Goal: Task Accomplishment & Management: Complete application form

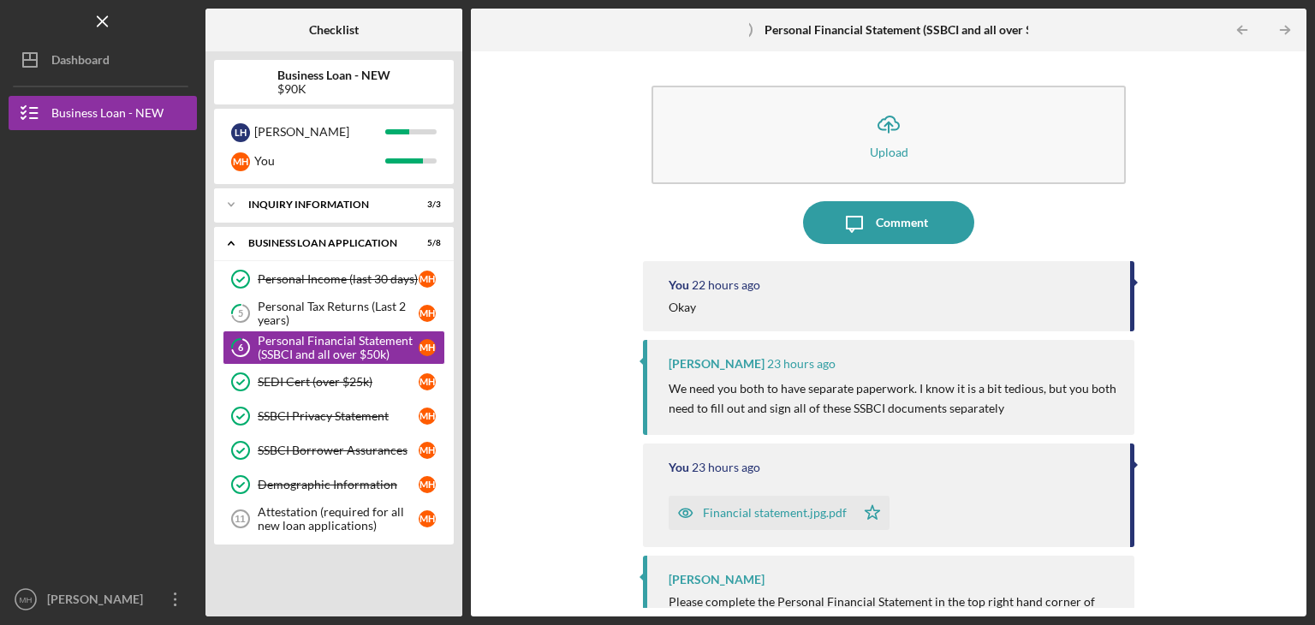
click at [352, 343] on div "Personal Financial Statement (SSBCI and all over $50k)" at bounding box center [338, 347] width 161 height 27
click at [833, 138] on button "Icon/Upload Upload" at bounding box center [888, 135] width 474 height 98
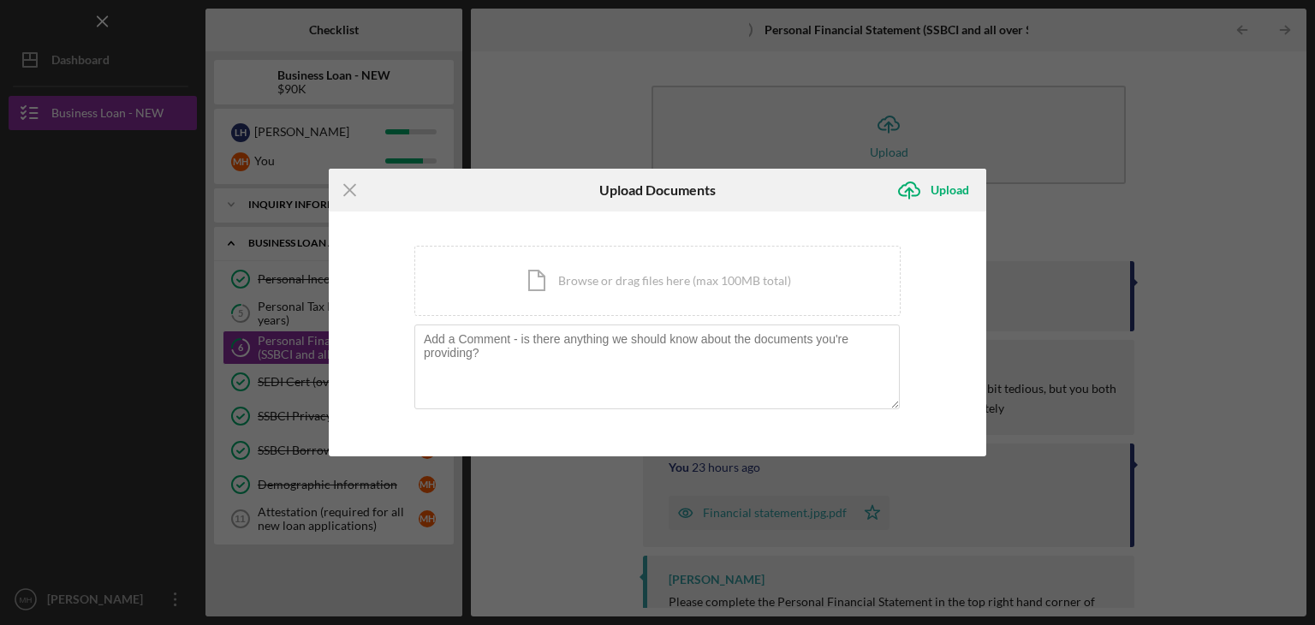
click at [722, 279] on div "Icon/Document Browse or drag files here (max 100MB total) Tap to choose files o…" at bounding box center [657, 281] width 486 height 70
click at [1076, 263] on div "Icon/Menu Close Upload Documents Icon/Upload Upload You're uploading documents …" at bounding box center [657, 312] width 1315 height 625
click at [349, 190] on line at bounding box center [349, 190] width 11 height 11
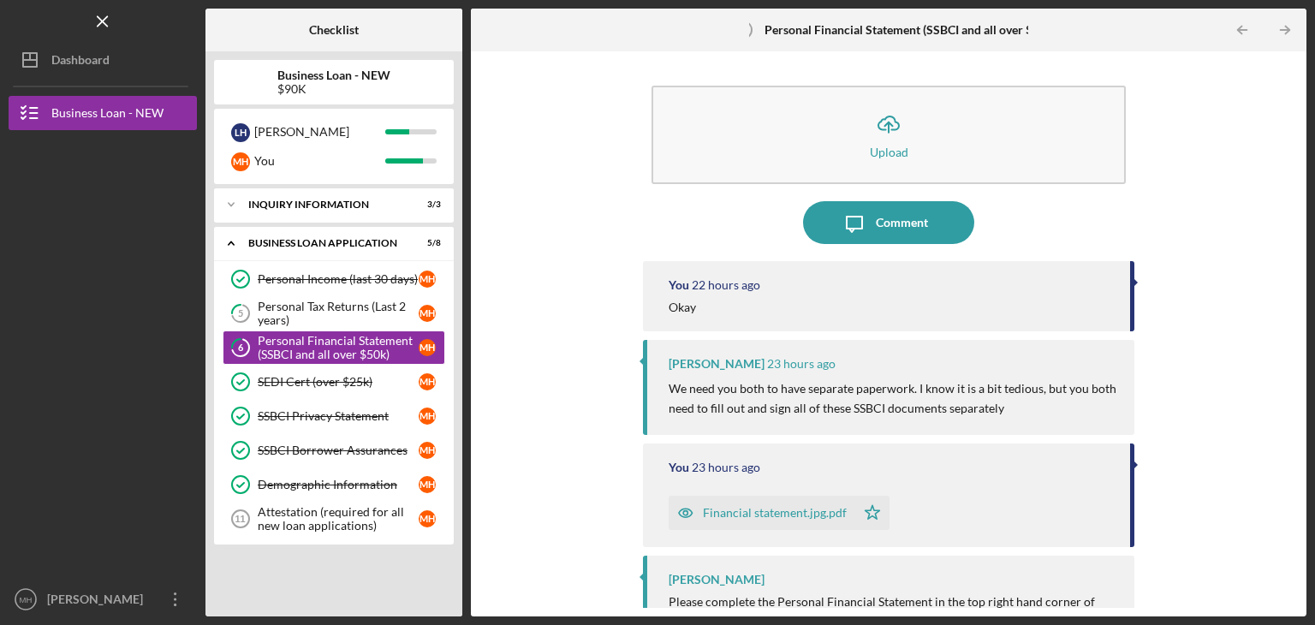
click at [312, 334] on div "Personal Financial Statement (SSBCI and all over $50k)" at bounding box center [338, 347] width 161 height 27
click at [877, 142] on icon "Icon/Upload" at bounding box center [888, 124] width 43 height 43
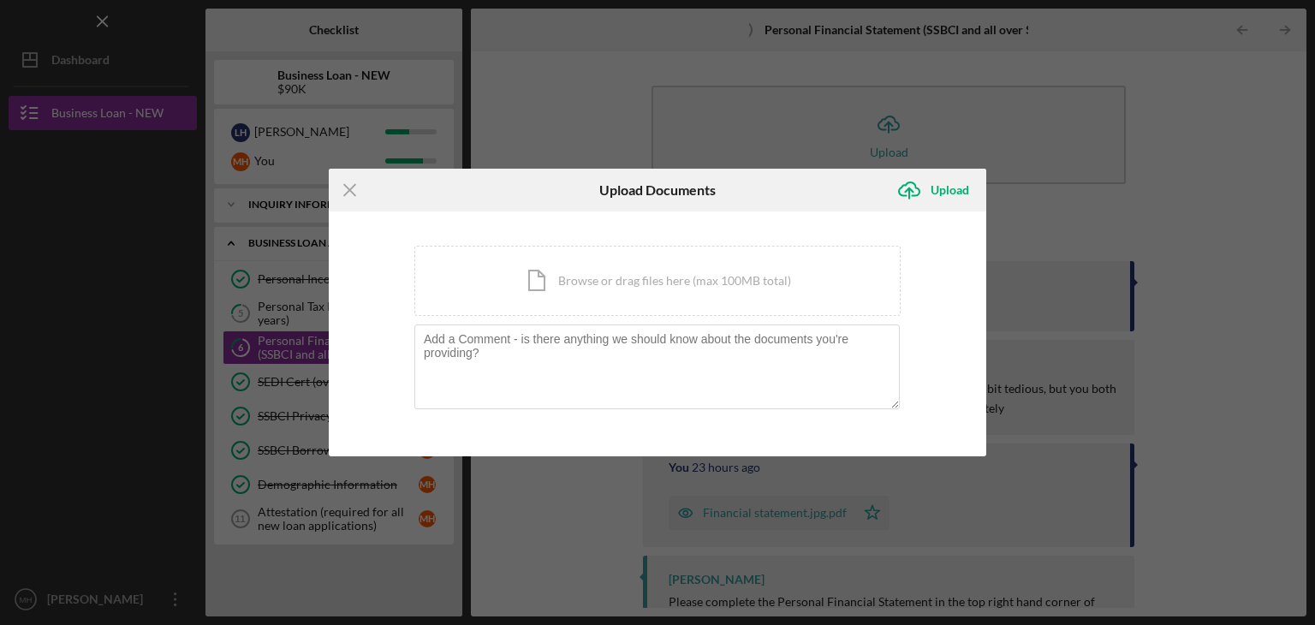
click at [354, 185] on line at bounding box center [349, 190] width 11 height 11
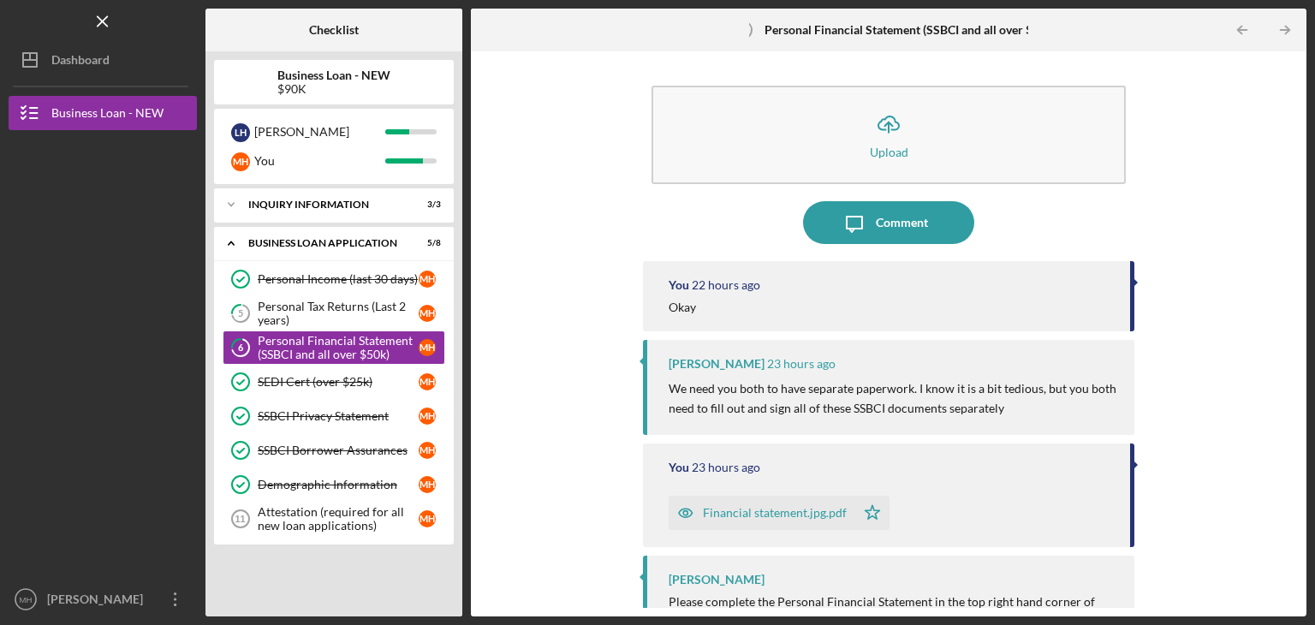
click at [835, 141] on button "Icon/Upload Upload" at bounding box center [888, 135] width 474 height 98
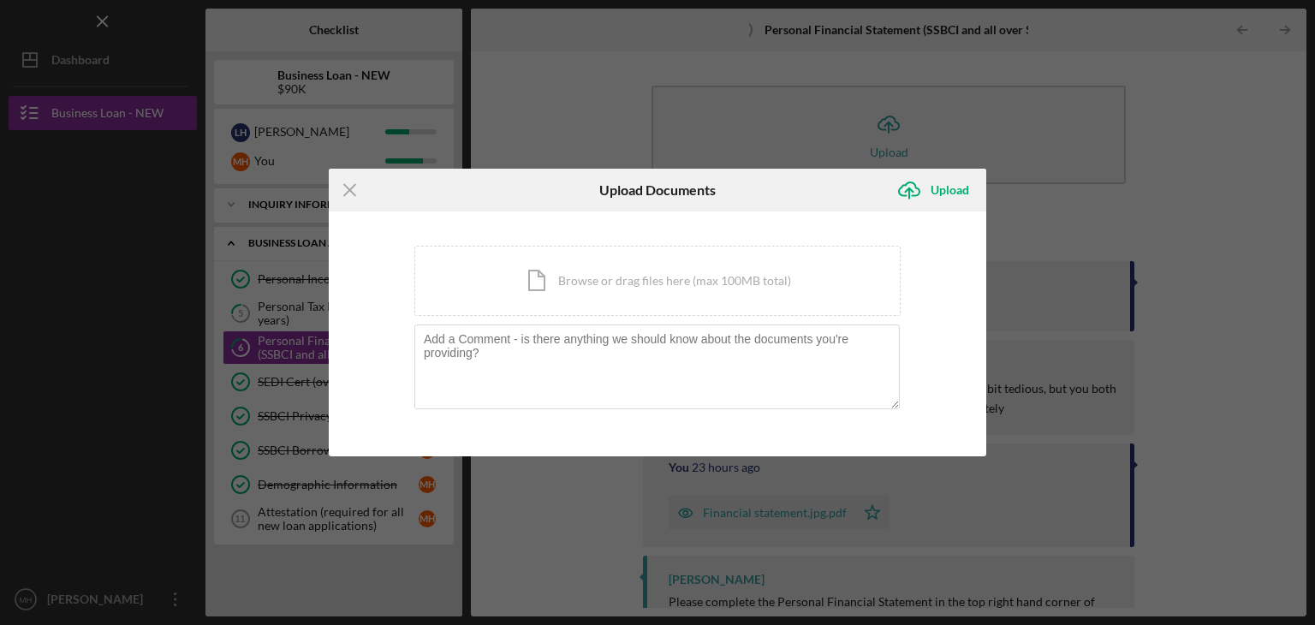
click at [577, 286] on div "Icon/Document Browse or drag files here (max 100MB total) Tap to choose files o…" at bounding box center [657, 281] width 486 height 70
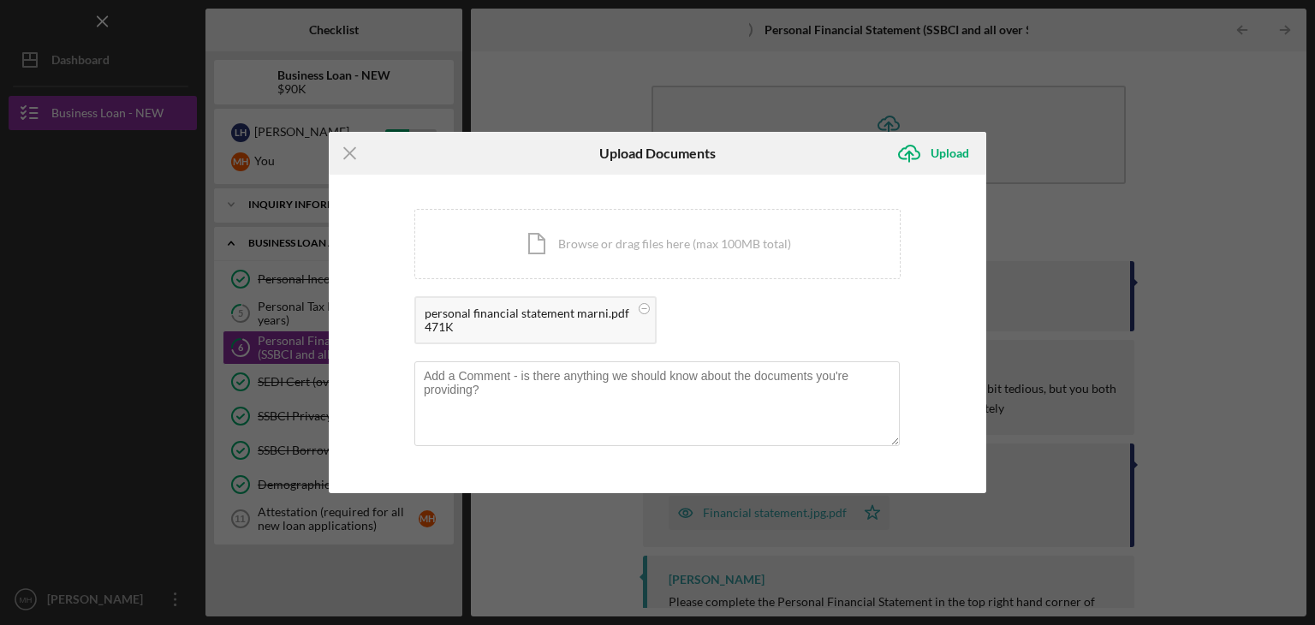
click at [942, 154] on div "Upload" at bounding box center [949, 153] width 39 height 34
